Goal: Task Accomplishment & Management: Check status

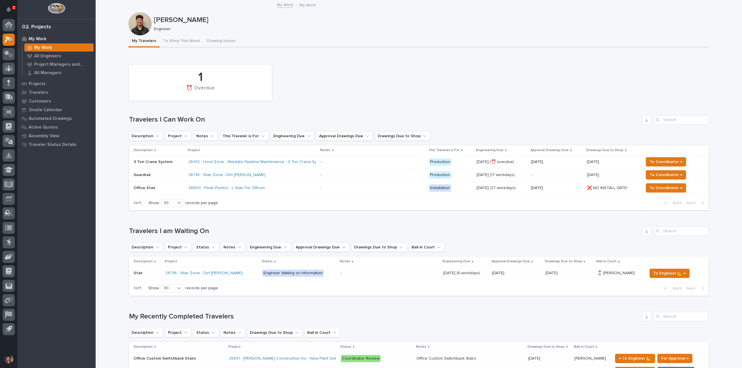
drag, startPoint x: 14, startPoint y: 8, endPoint x: 48, endPoint y: 25, distance: 38.2
click at [14, 8] on p "2" at bounding box center [14, 8] width 2 height 4
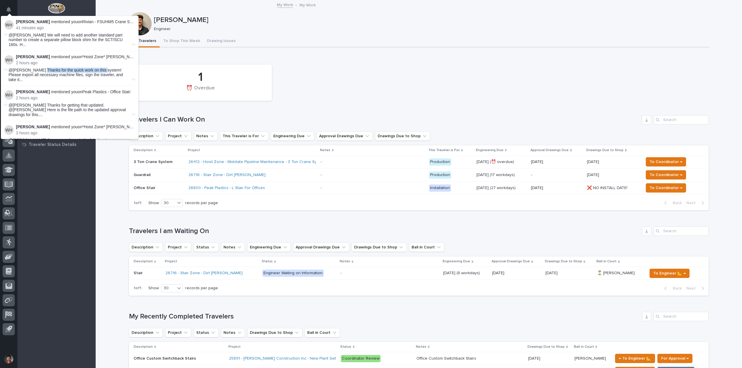
drag, startPoint x: 45, startPoint y: 65, endPoint x: 121, endPoint y: 63, distance: 75.4
click at [102, 68] on span "@[PERSON_NAME] Thanks for the quick work on this system! Please export all nece…" at bounding box center [70, 75] width 122 height 14
click at [128, 61] on li "[PERSON_NAME] mentioned you on *Hoist Zone* [PERSON_NAME] Precision Fabricators…" at bounding box center [70, 68] width 138 height 35
drag, startPoint x: 355, startPoint y: 85, endPoint x: 318, endPoint y: 80, distance: 37.1
click at [355, 85] on div "1 ⏰ Overdue" at bounding box center [418, 83] width 585 height 42
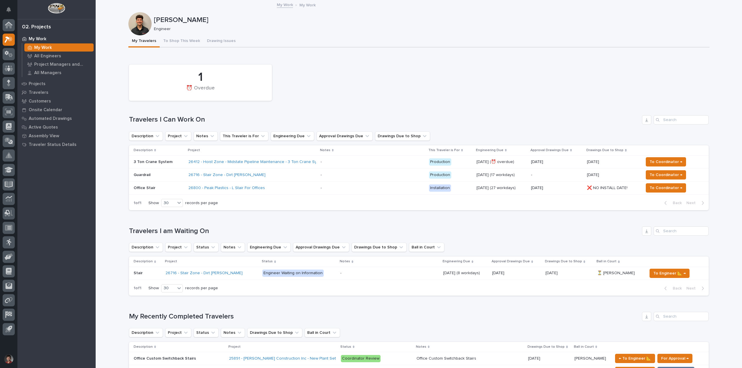
click at [274, 177] on div "26716 - Stair Zone - Dirt [PERSON_NAME]" at bounding box center [238, 175] width 101 height 5
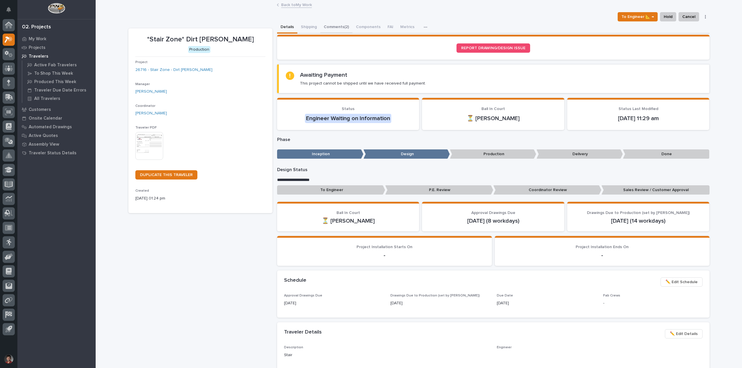
click at [327, 27] on button "Comments (2)" at bounding box center [336, 27] width 32 height 12
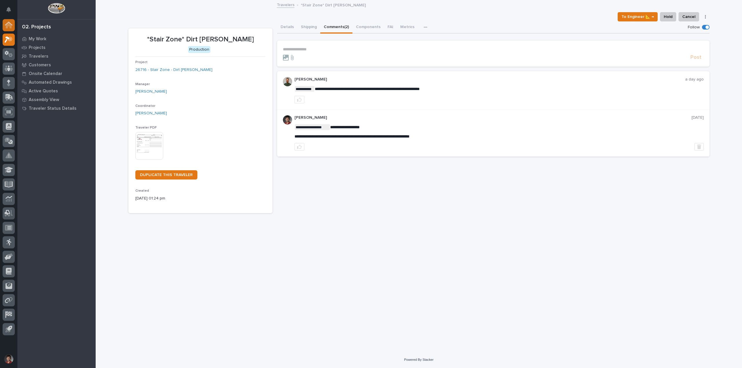
click at [12, 23] on div at bounding box center [9, 25] width 12 height 12
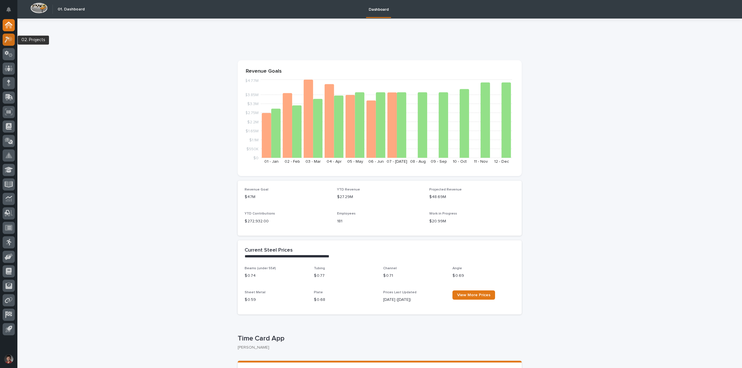
click at [9, 42] on icon at bounding box center [9, 39] width 8 height 7
